Goal: Navigation & Orientation: Find specific page/section

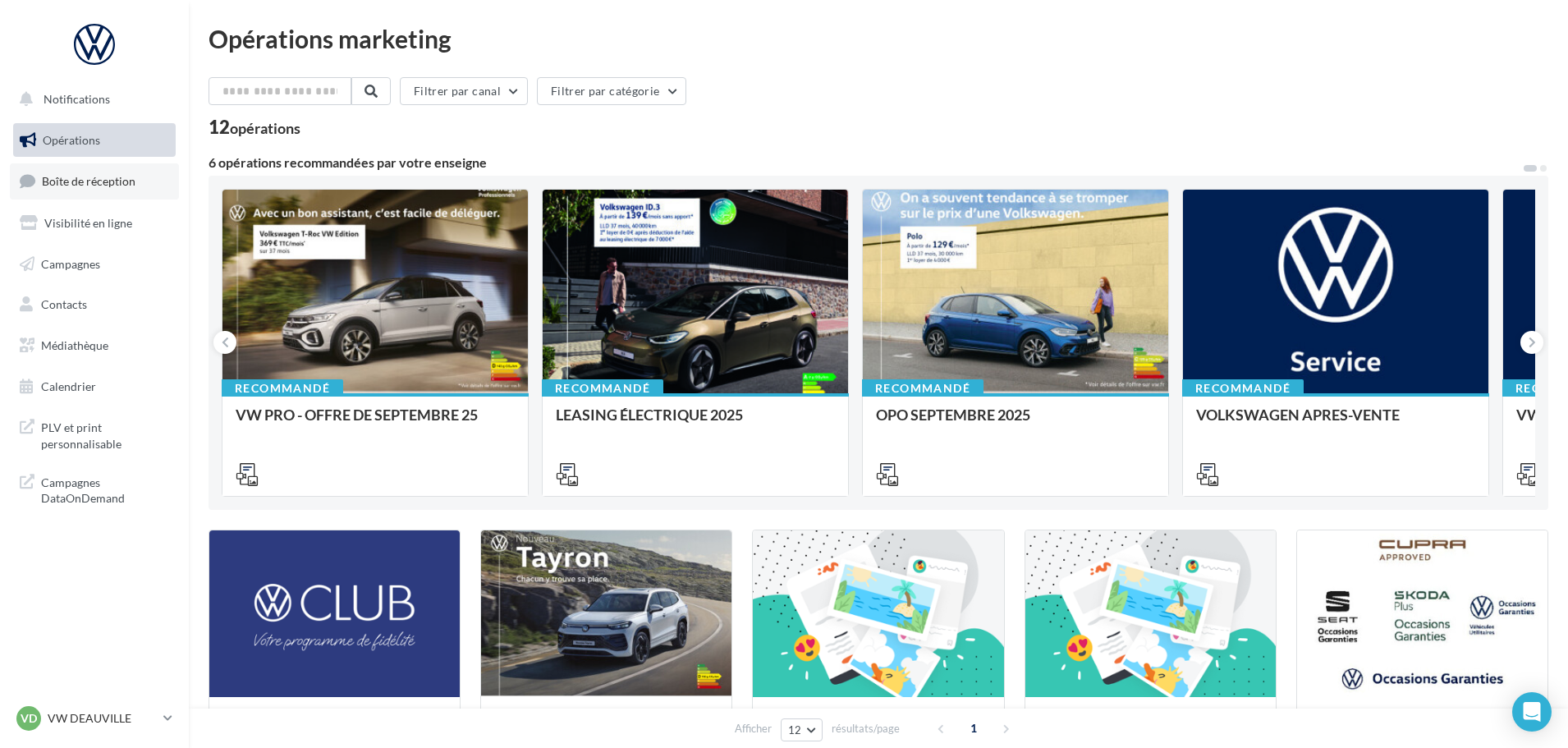
click at [102, 197] on link "Boîte de réception" at bounding box center [94, 181] width 169 height 35
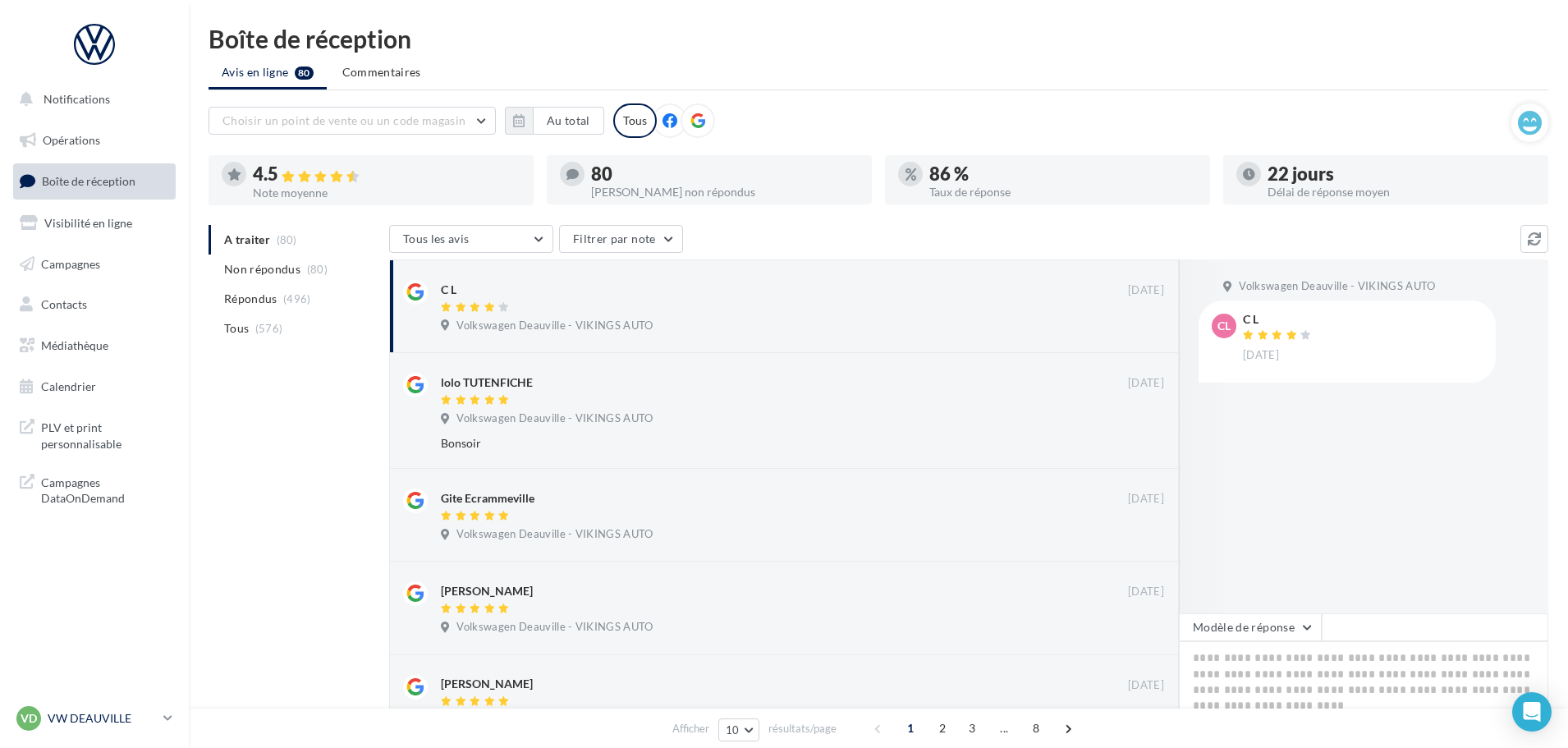
click at [81, 712] on p "VW DEAUVILLE" at bounding box center [102, 719] width 109 height 17
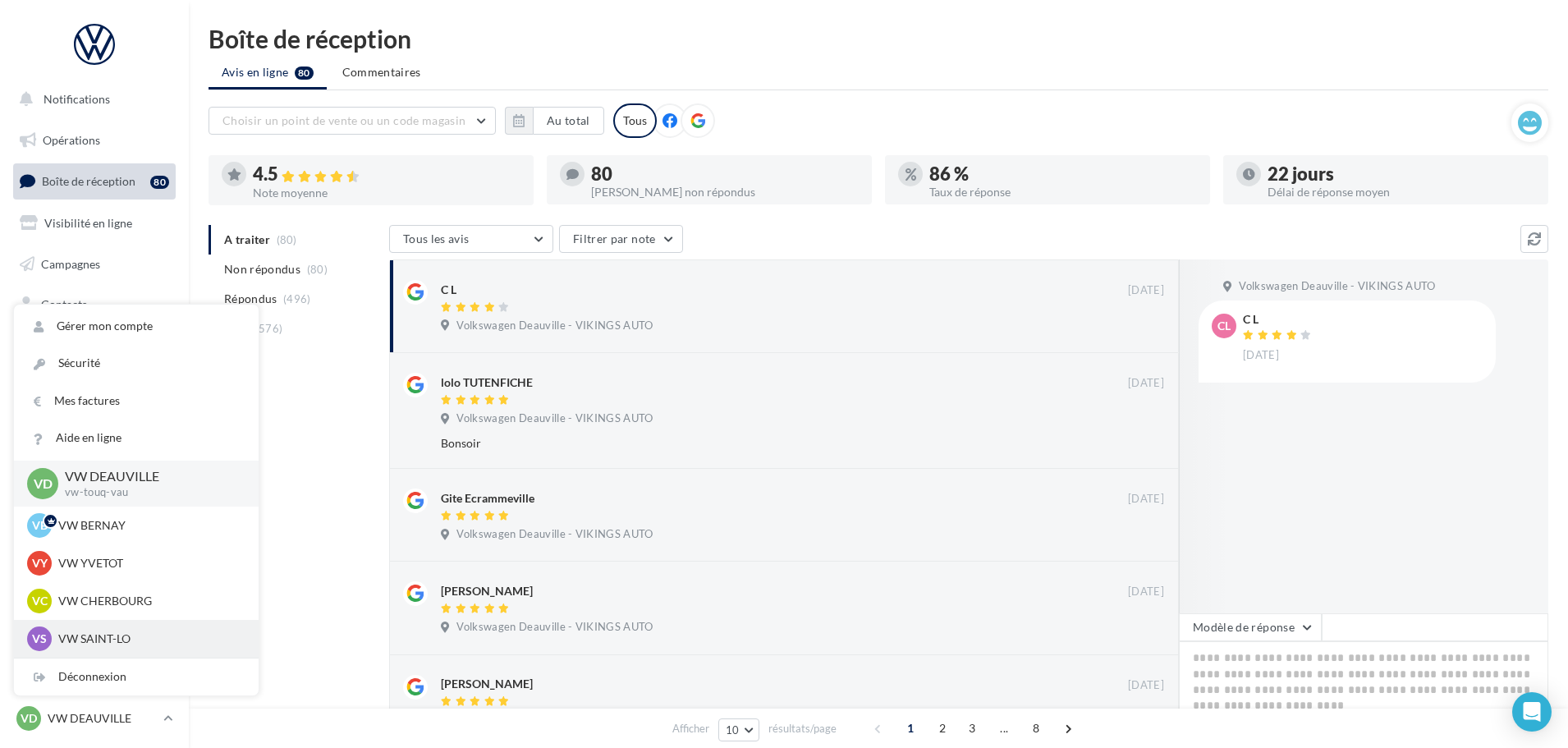
click at [119, 639] on p "VW SAINT-LO" at bounding box center [148, 639] width 181 height 17
